Goal: Transaction & Acquisition: Purchase product/service

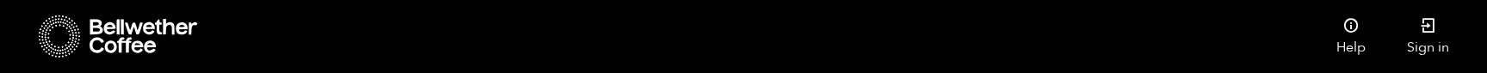
click at [0, 0] on input "Blend" at bounding box center [0, 0] width 0 height 0
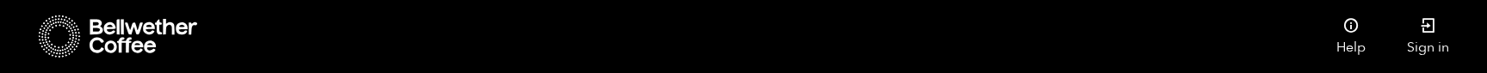
checkbox input "false"
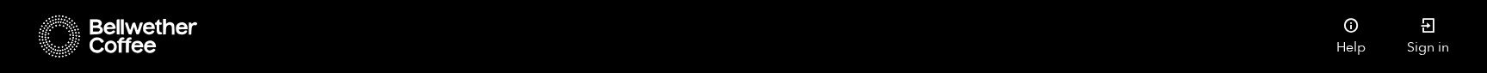
checkbox input "false"
